Goal: Transaction & Acquisition: Download file/media

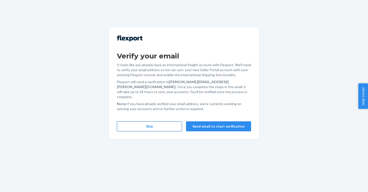
click at [151, 123] on button "Skip" at bounding box center [149, 127] width 65 height 10
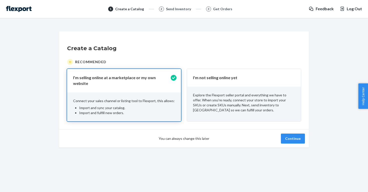
click at [204, 97] on p "Explore the Flexport seller portal and everything we have to offer. When you’re…" at bounding box center [244, 103] width 102 height 20
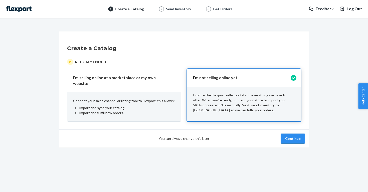
click at [287, 134] on button "Continue" at bounding box center [293, 139] width 24 height 10
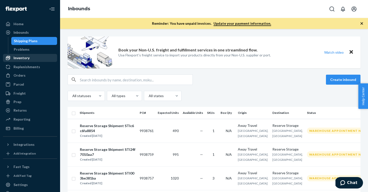
click at [33, 57] on div "Inventory" at bounding box center [30, 58] width 53 height 7
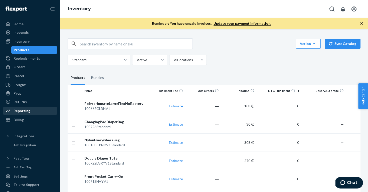
click at [24, 110] on div "Reporting" at bounding box center [22, 111] width 17 height 5
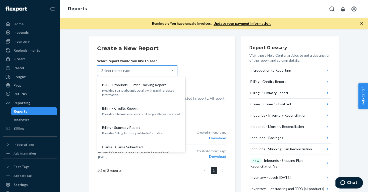
click at [140, 73] on div "Select report type" at bounding box center [132, 71] width 71 height 10
click at [102, 73] on input "option B2B Outbounds - Order Tracking Report focused, 1 of 29. 29 results avail…" at bounding box center [101, 70] width 1 height 5
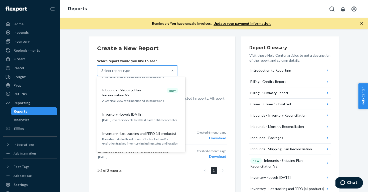
scroll to position [167, 0]
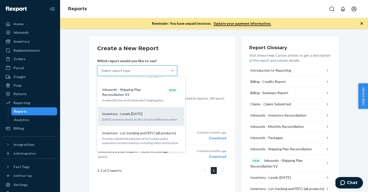
click at [151, 112] on div "Inventory - Levels [DATE]" at bounding box center [140, 114] width 80 height 5
click at [102, 73] on input "option Inventory - Levels [DATE] focused, 10 of 29. 29 results available. Use U…" at bounding box center [101, 70] width 1 height 5
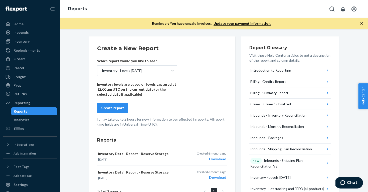
click at [122, 107] on div "Create report" at bounding box center [112, 108] width 23 height 5
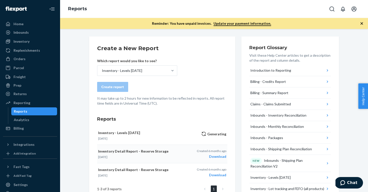
click at [221, 157] on div "Download" at bounding box center [212, 156] width 30 height 5
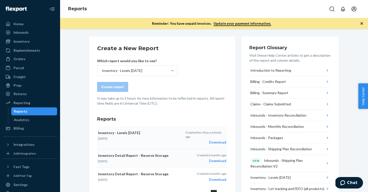
click at [218, 140] on div "Download" at bounding box center [205, 142] width 41 height 5
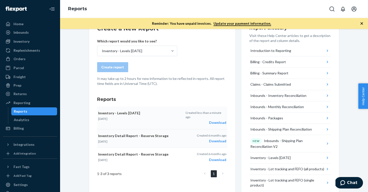
scroll to position [18, 0]
